Goal: Information Seeking & Learning: Learn about a topic

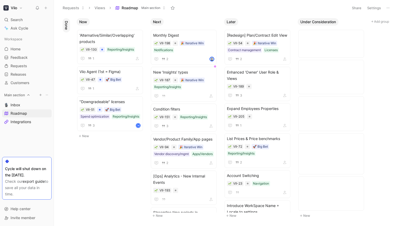
scroll to position [383, 0]
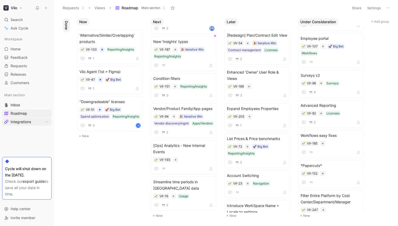
click at [24, 121] on span "Integrations" at bounding box center [21, 121] width 21 height 5
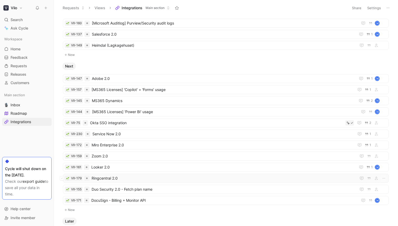
scroll to position [151, 0]
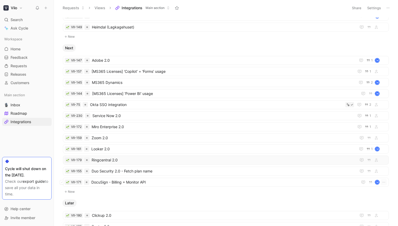
click at [135, 180] on span "DocuSign - Billing + Monitor API" at bounding box center [223, 182] width 265 height 6
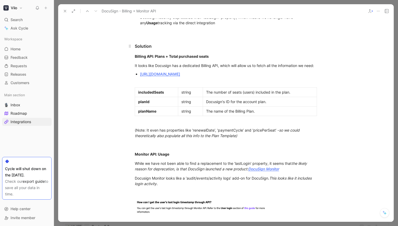
scroll to position [142, 0]
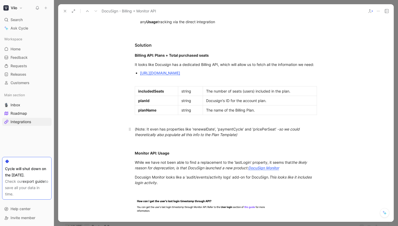
click at [238, 136] on em "so we could theoretically also populate all this info to the Plan Template)" at bounding box center [218, 132] width 166 height 10
click at [251, 146] on div at bounding box center [226, 144] width 182 height 6
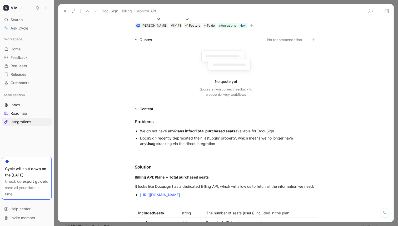
scroll to position [0, 0]
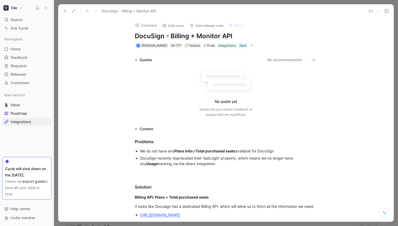
click at [64, 9] on icon at bounding box center [65, 11] width 4 height 4
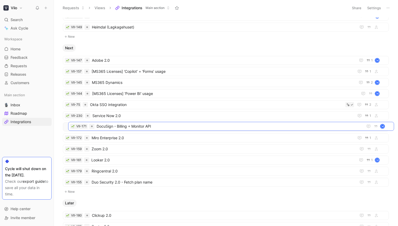
drag, startPoint x: 130, startPoint y: 183, endPoint x: 135, endPoint y: 127, distance: 56.1
